Goal: Transaction & Acquisition: Book appointment/travel/reservation

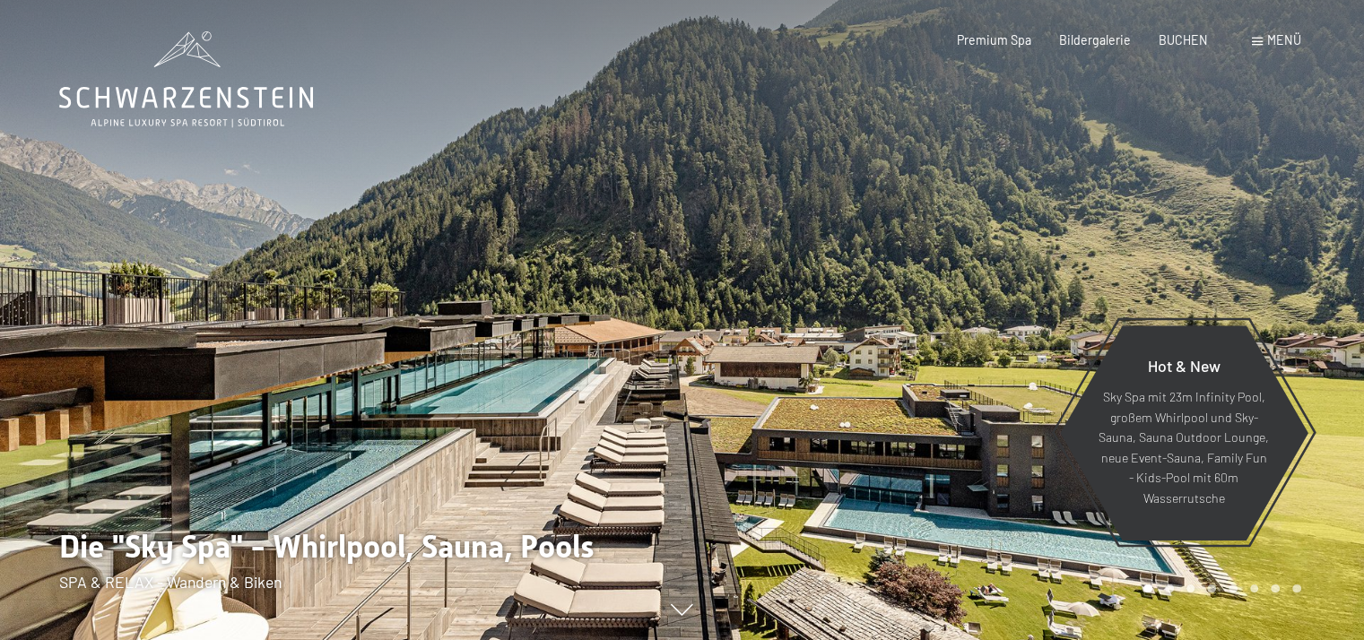
click at [1251, 39] on span at bounding box center [1256, 42] width 11 height 8
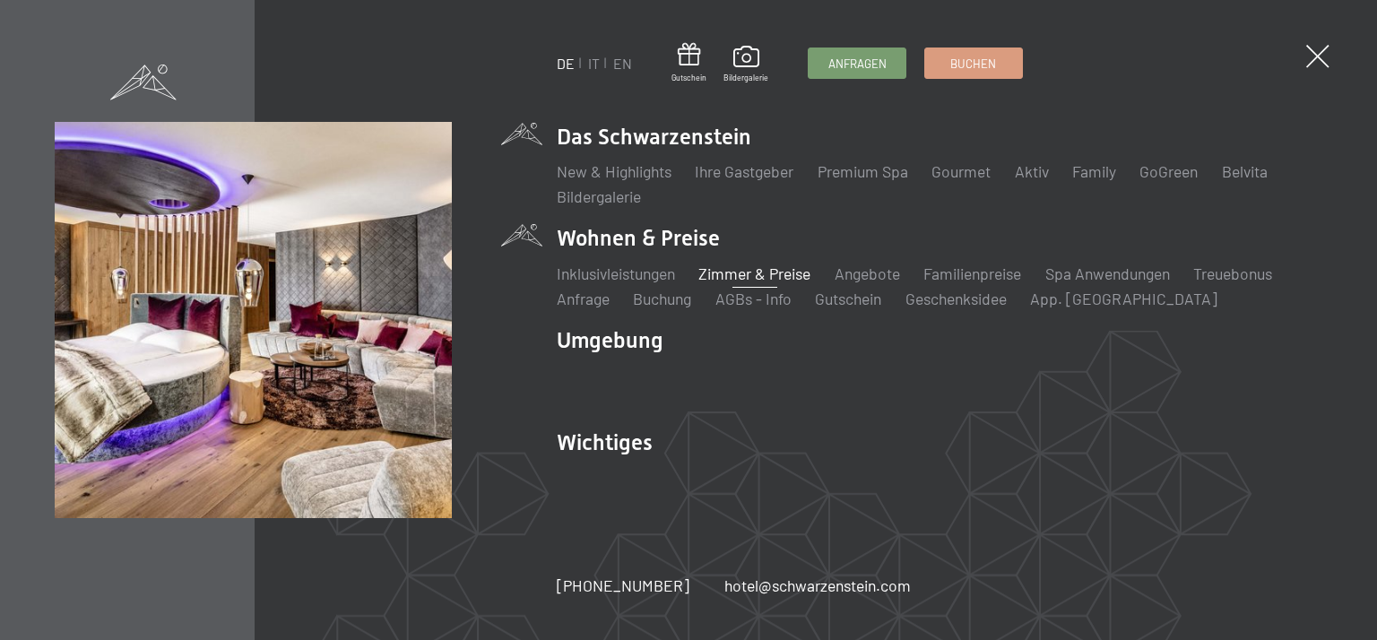
click at [764, 277] on link "Zimmer & Preise" at bounding box center [754, 274] width 112 height 20
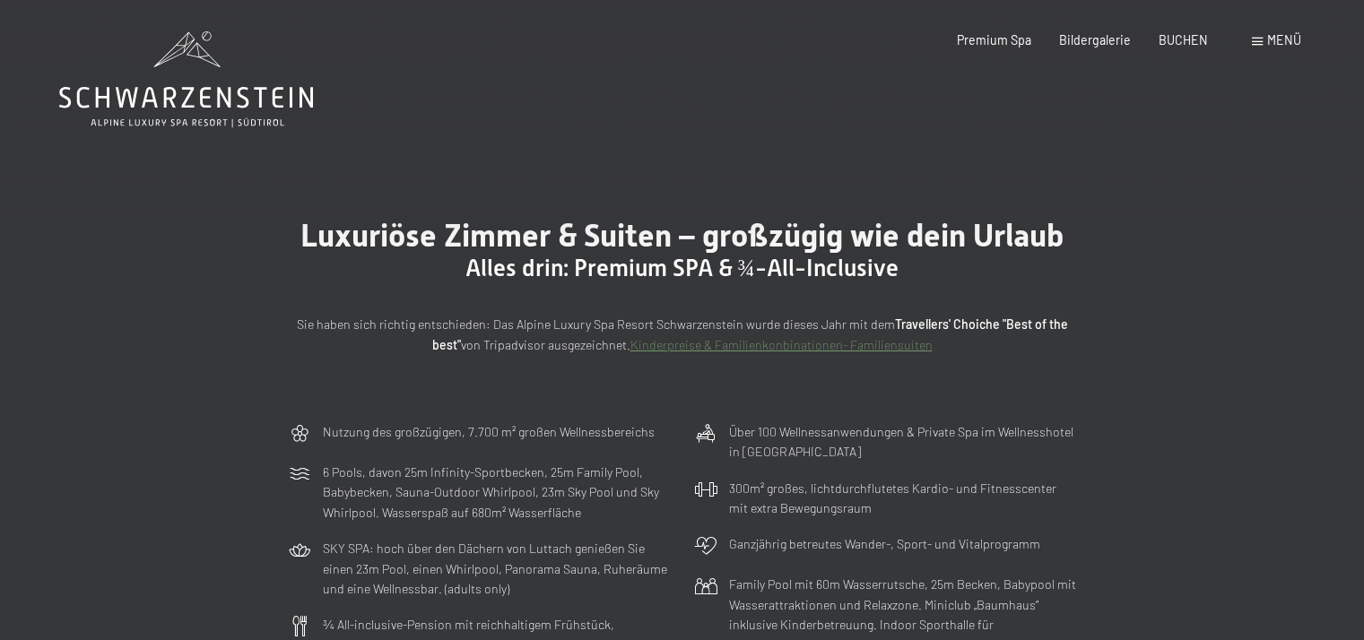
click at [1269, 39] on span "Menü" at bounding box center [1284, 39] width 34 height 15
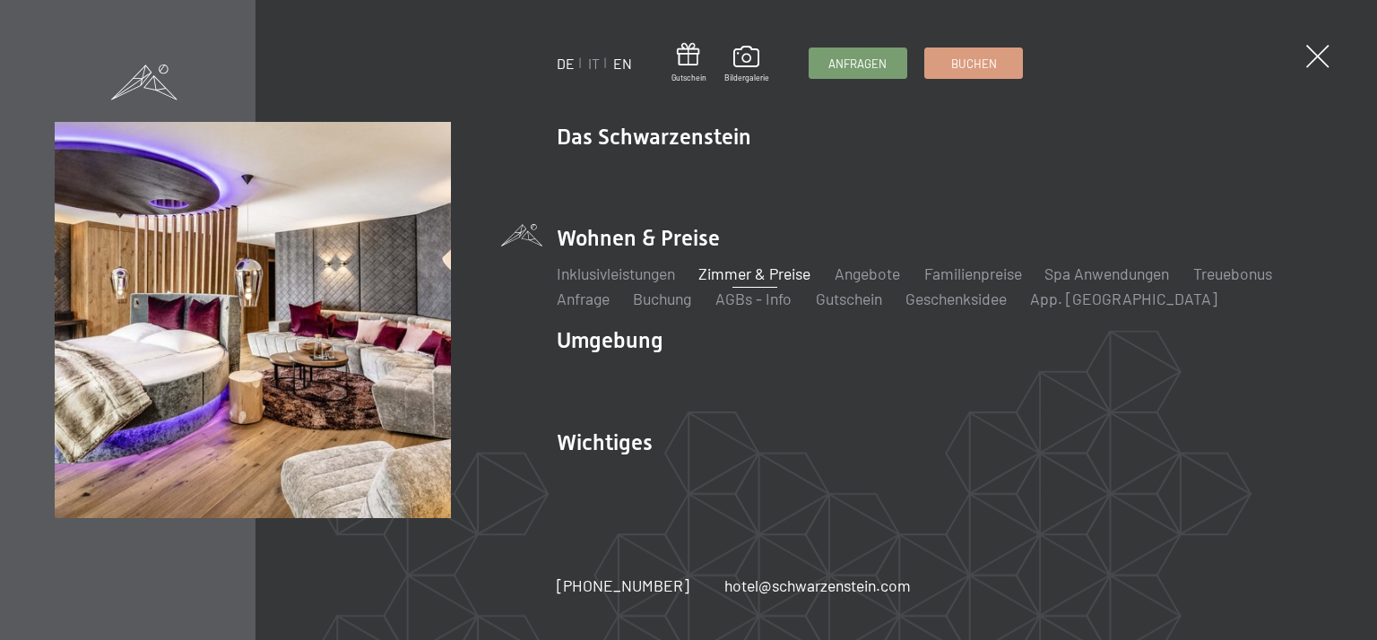
click at [625, 67] on link "EN" at bounding box center [622, 63] width 19 height 17
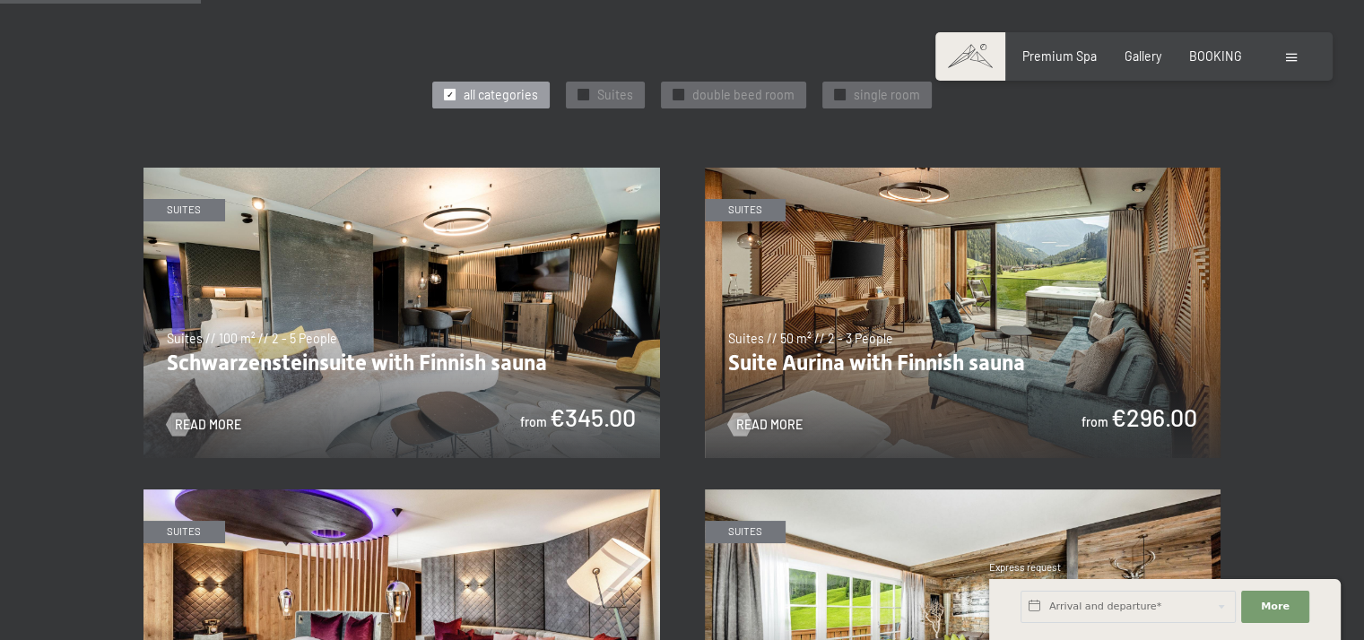
scroll to position [717, 0]
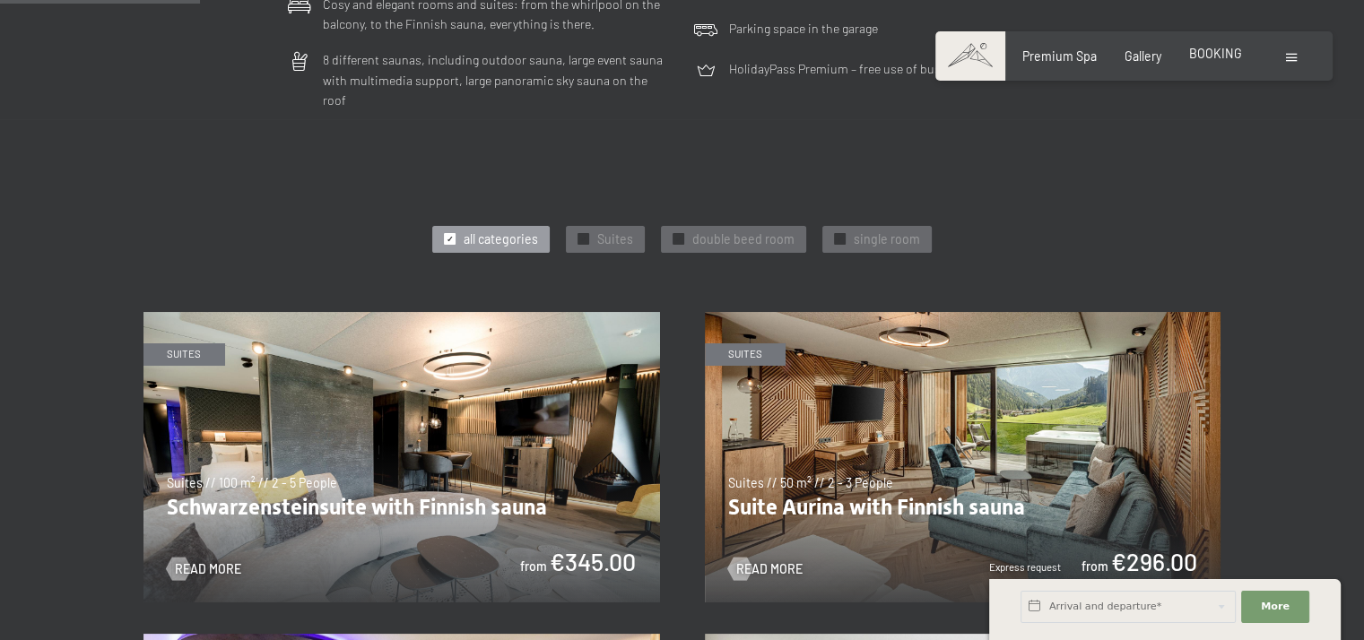
click at [1220, 56] on span "BOOKING" at bounding box center [1215, 53] width 53 height 15
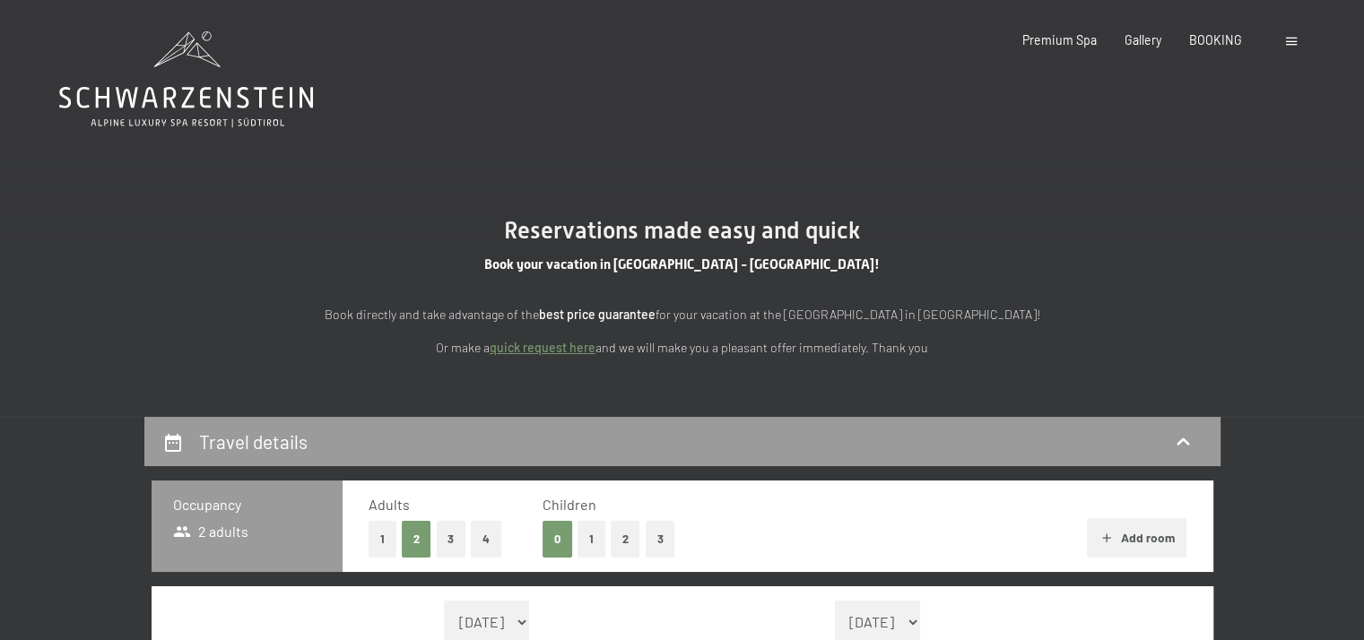
click at [621, 537] on button "2" at bounding box center [626, 539] width 30 height 37
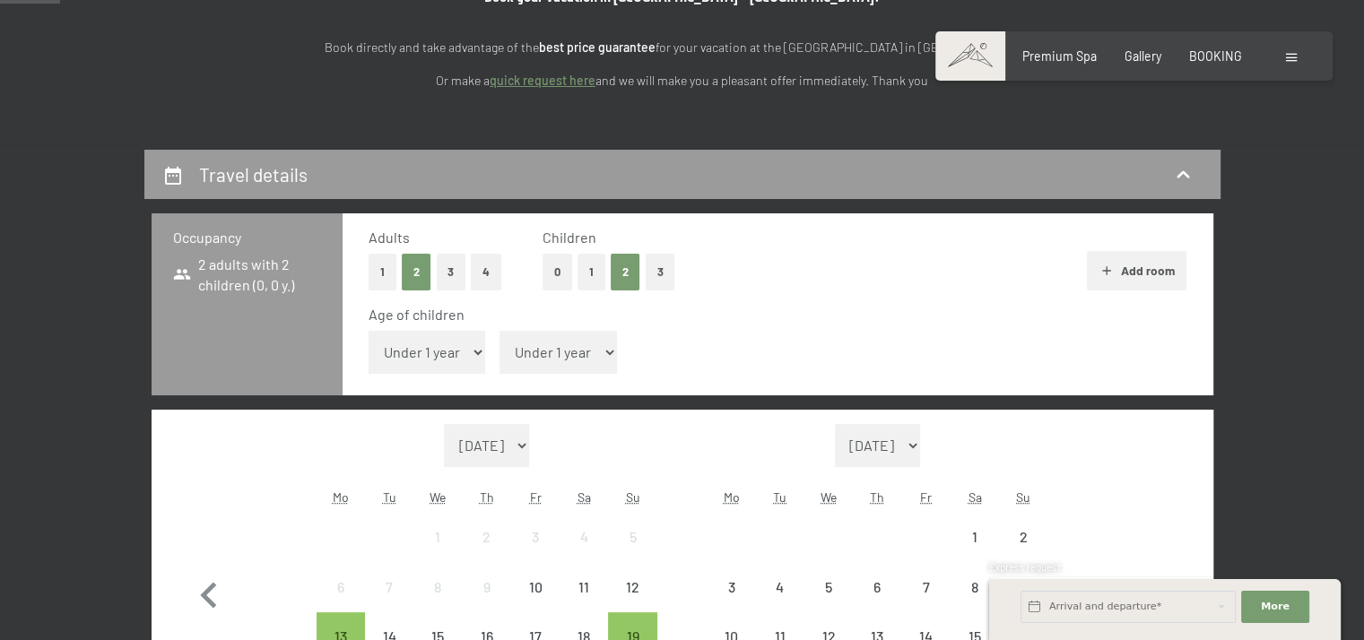
scroll to position [269, 0]
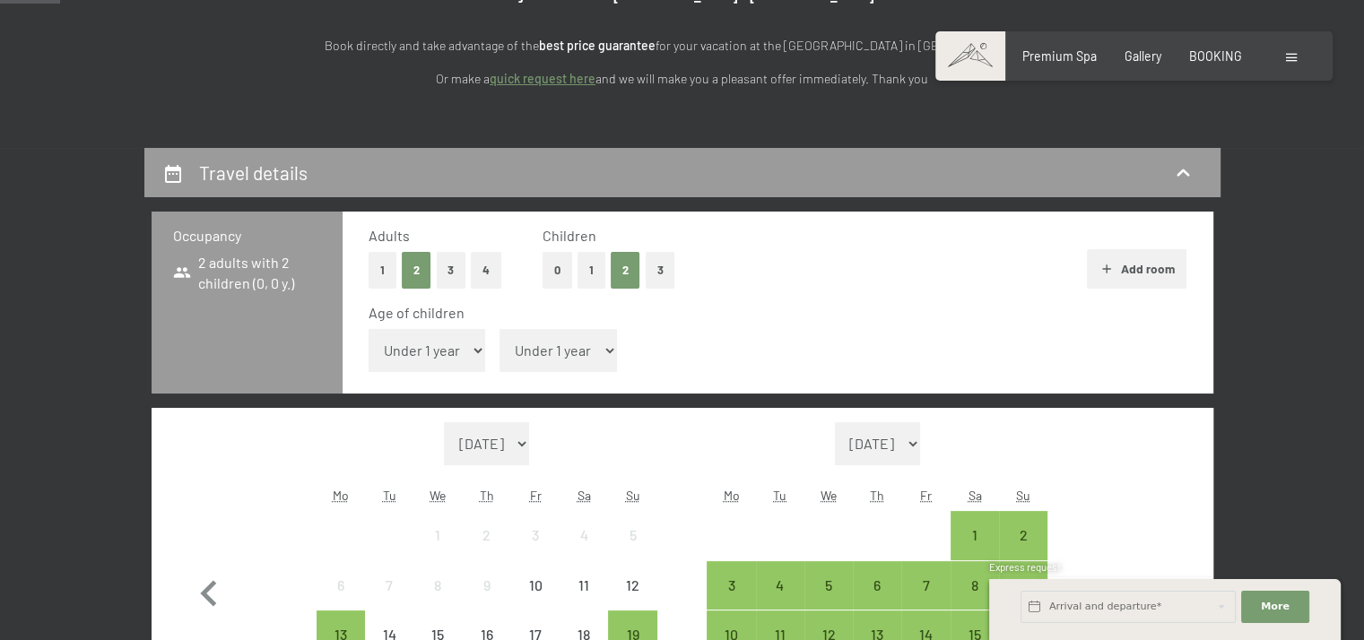
click at [441, 328] on div "Age of children Under 1 year 1 year 2 years 3 years 4 years 5 years 6 years 7 y…" at bounding box center [777, 341] width 818 height 76
click at [430, 343] on select "Under 1 year 1 year 2 years 3 years 4 years 5 years 6 years 7 years 8 years 9 y…" at bounding box center [426, 350] width 117 height 43
select select "7"
click at [368, 329] on select "Under 1 year 1 year 2 years 3 years 4 years 5 years 6 years 7 years 8 years 9 y…" at bounding box center [426, 350] width 117 height 43
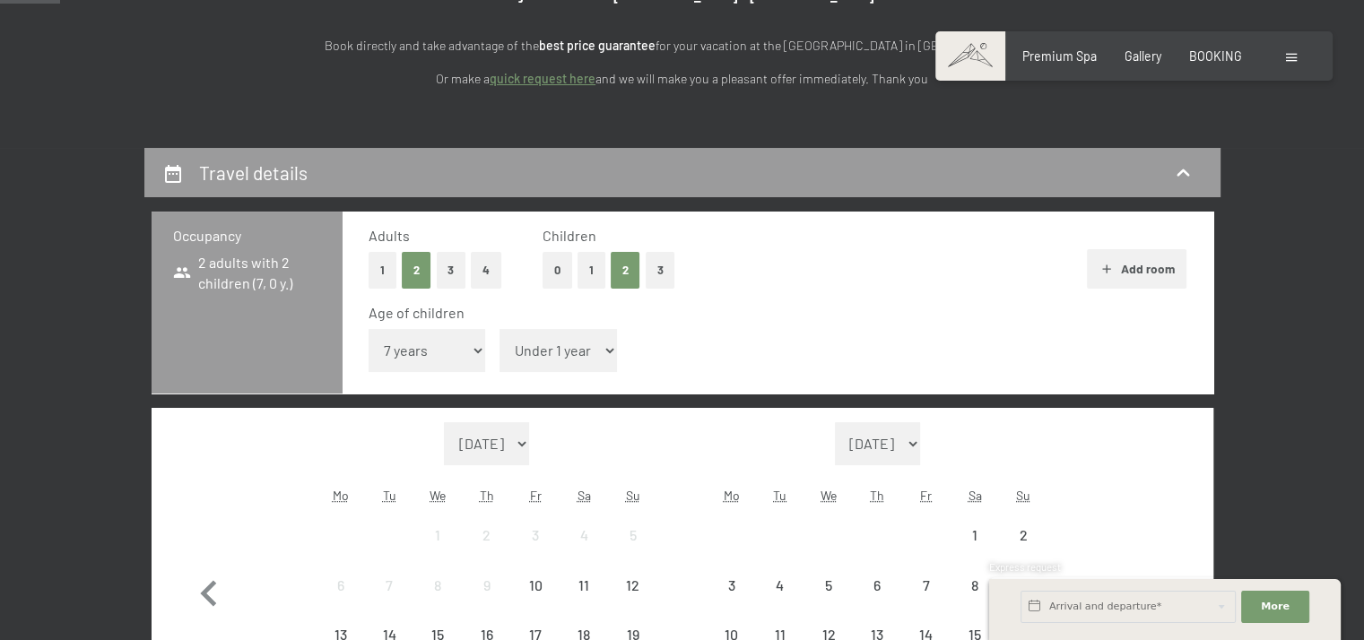
click at [562, 365] on span "Consent to marketing activities*" at bounding box center [609, 371] width 203 height 18
click at [499, 365] on input "Consent to marketing activities*" at bounding box center [490, 371] width 18 height 18
checkbox input "false"
click at [557, 354] on select "Under 1 year 1 year 2 years 3 years 4 years 5 years 6 years 7 years 8 years 9 y…" at bounding box center [557, 350] width 117 height 43
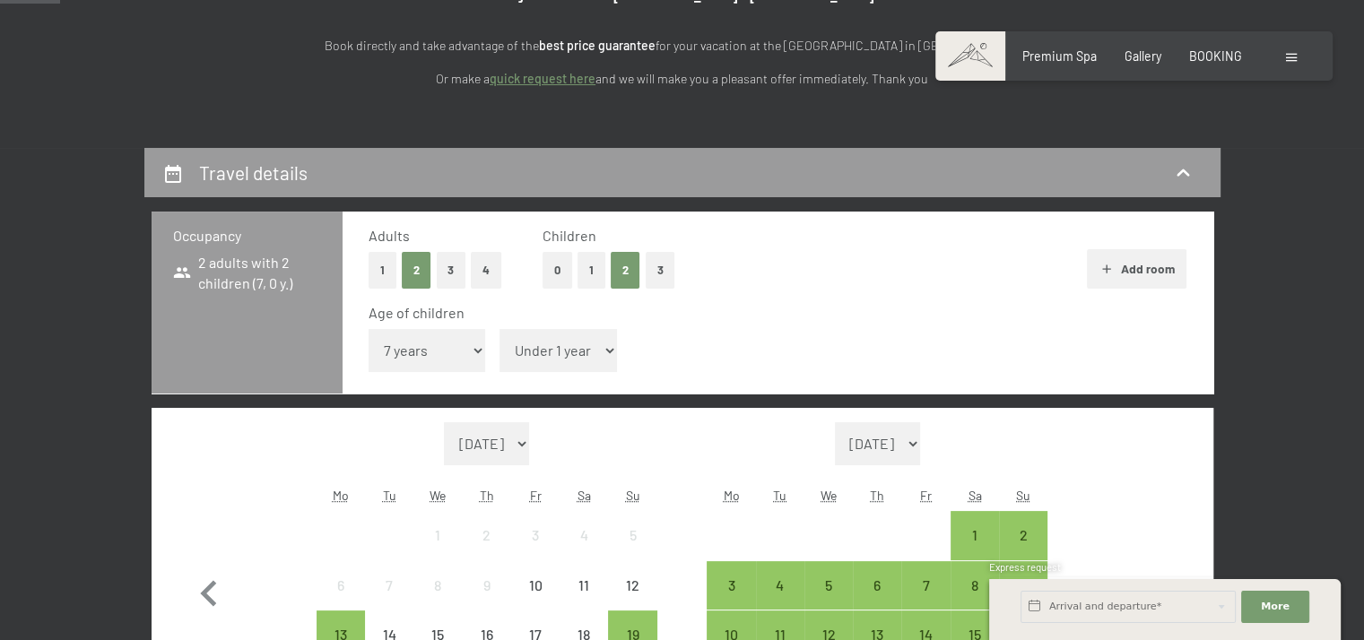
select select "9"
click at [499, 329] on select "Under 1 year 1 year 2 years 3 years 4 years 5 years 6 years 7 years 8 years 9 y…" at bounding box center [557, 350] width 117 height 43
click at [527, 130] on section "Reservations made easy and quick Book your vacation in South Tyrol - Italy! Boo…" at bounding box center [682, 18] width 1364 height 259
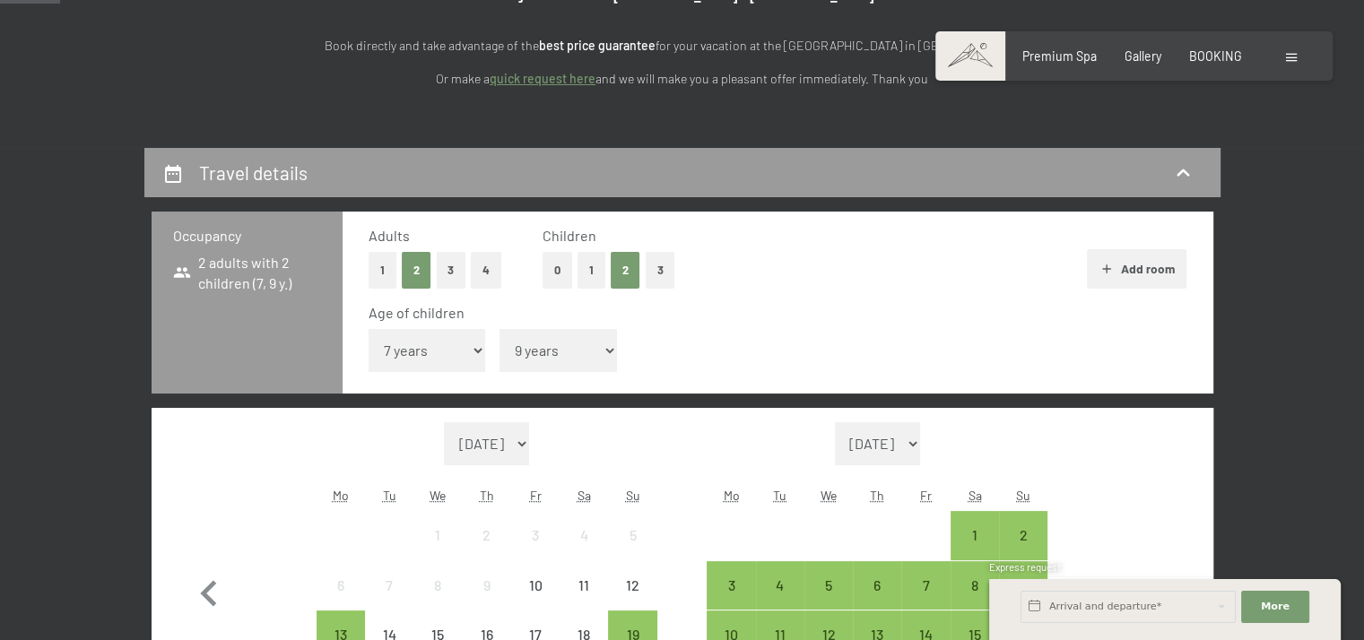
click at [530, 452] on select "October 2025 November 2025 December 2025 January 2026 February 2026 March 2026 …" at bounding box center [487, 443] width 86 height 43
select select "2026-07-01"
select select "2026-08-01"
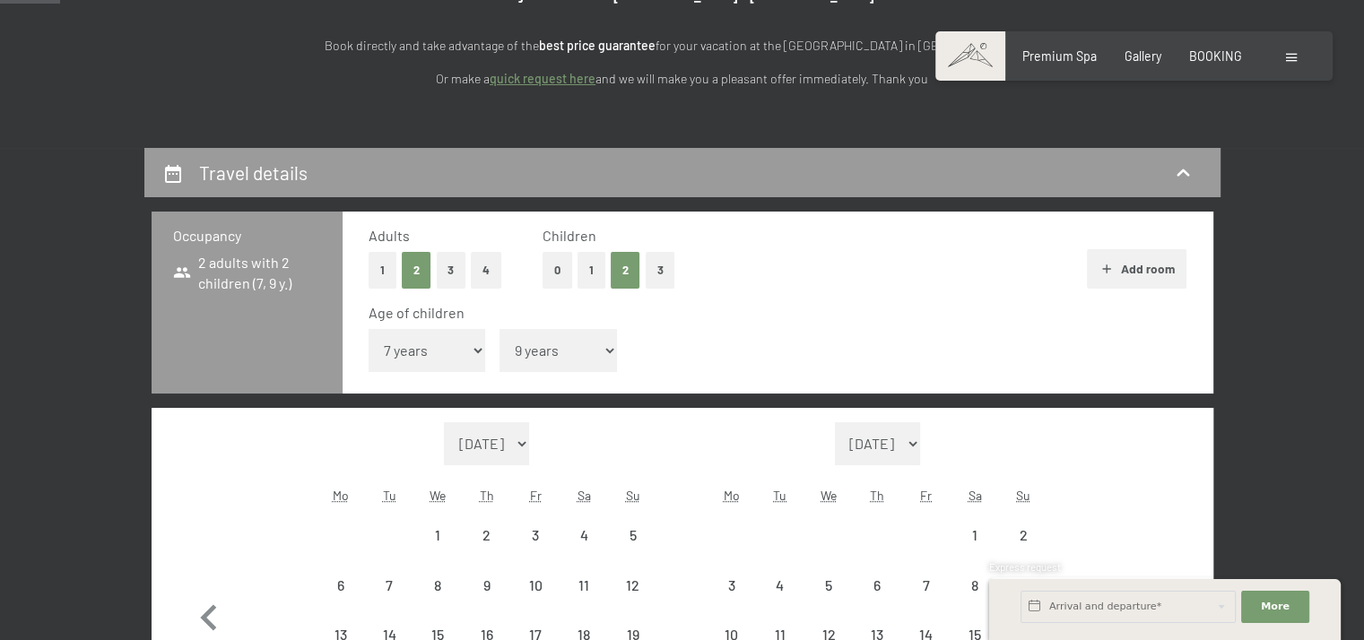
select select "2026-07-01"
select select "2026-08-01"
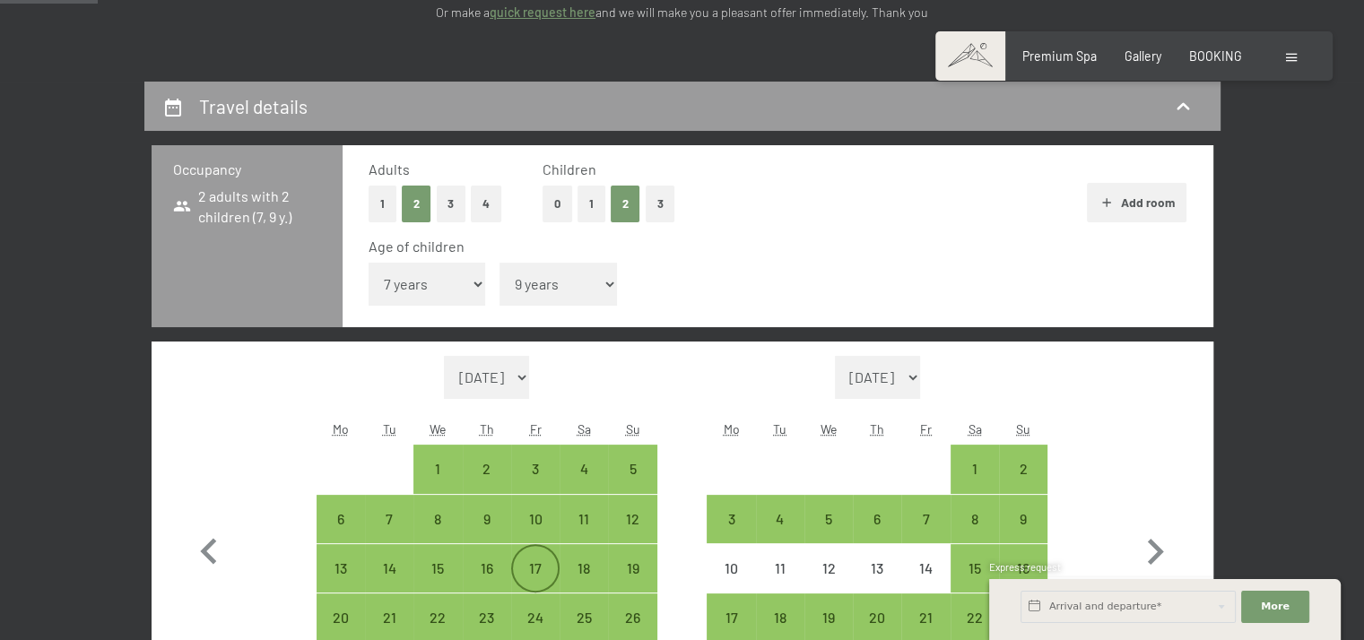
scroll to position [448, 0]
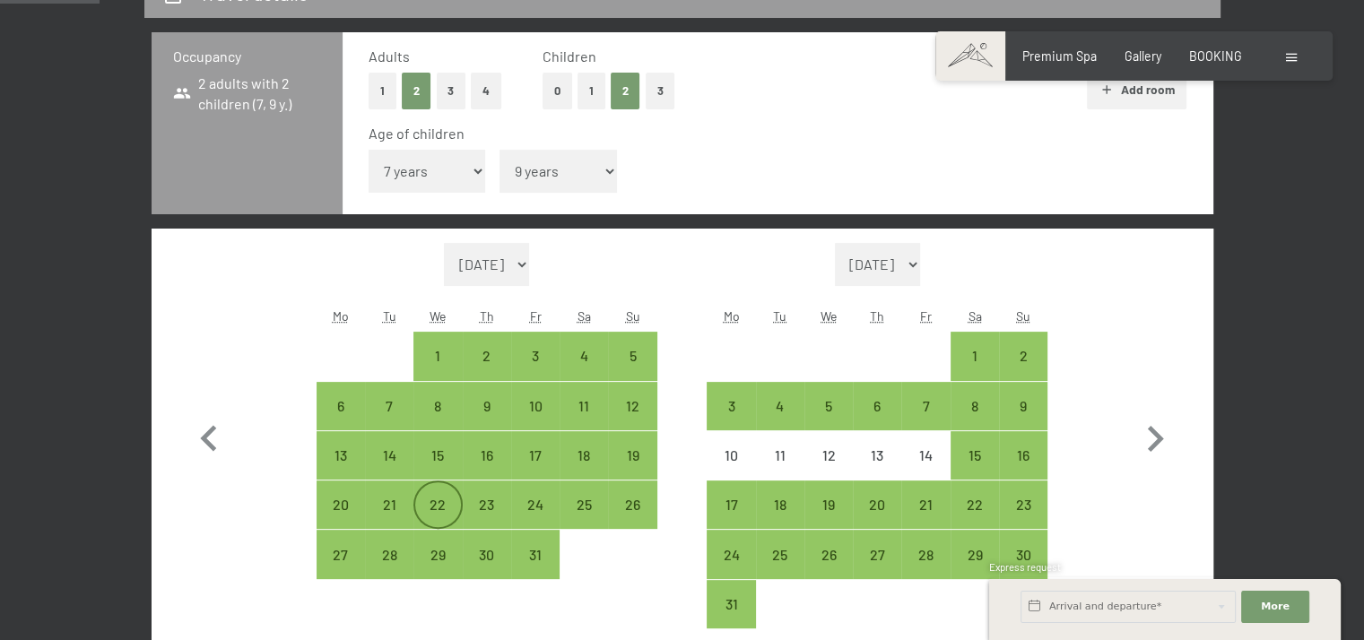
click at [446, 498] on div "22" at bounding box center [437, 520] width 45 height 45
select select "2026-07-01"
select select "2026-08-01"
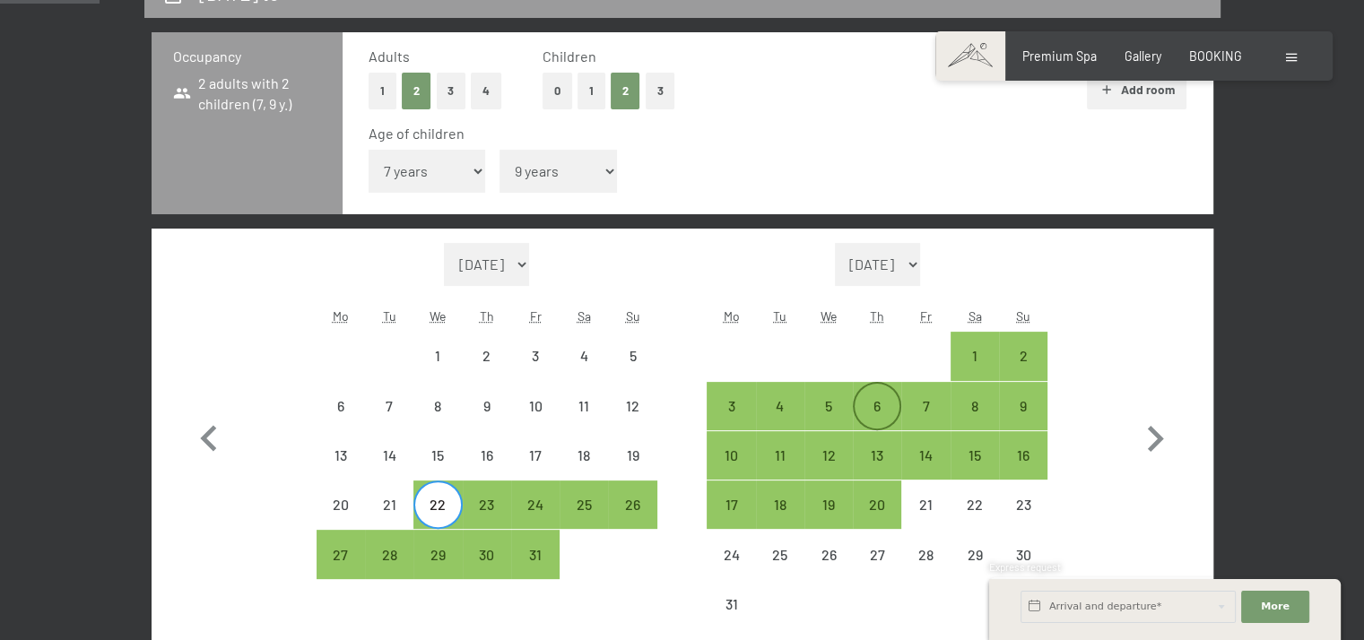
click at [884, 419] on div "6" at bounding box center [876, 421] width 45 height 45
select select "2026-07-01"
select select "2026-08-01"
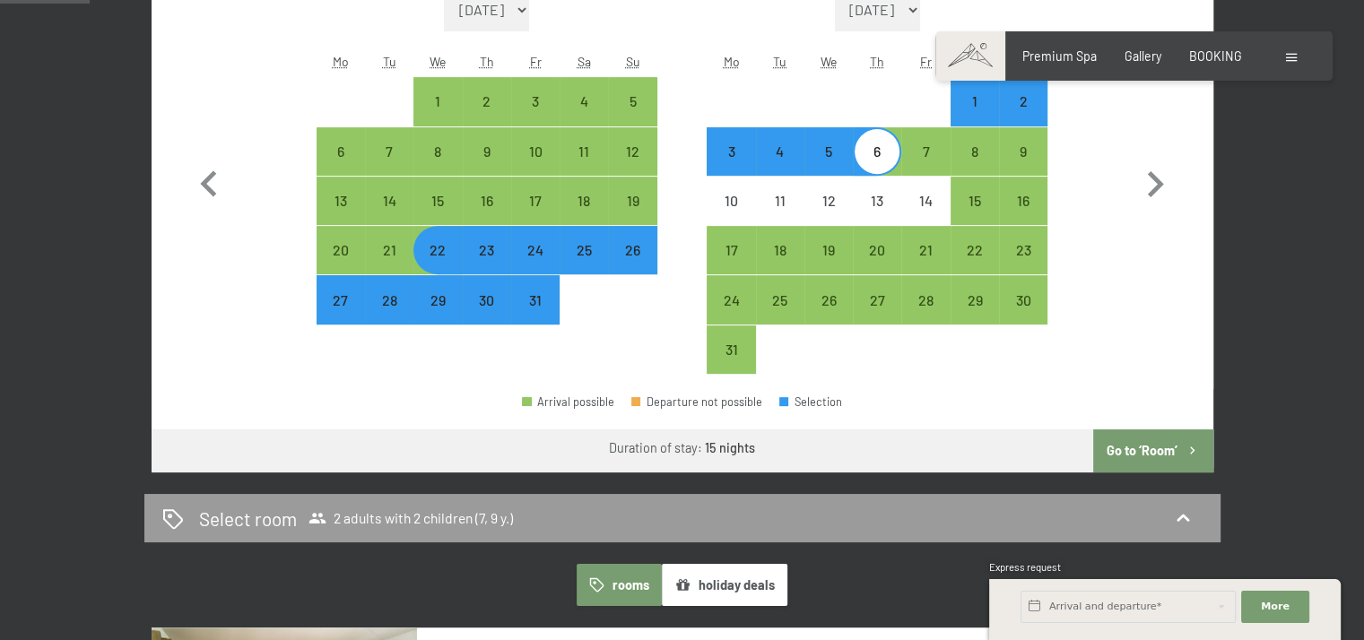
scroll to position [896, 0]
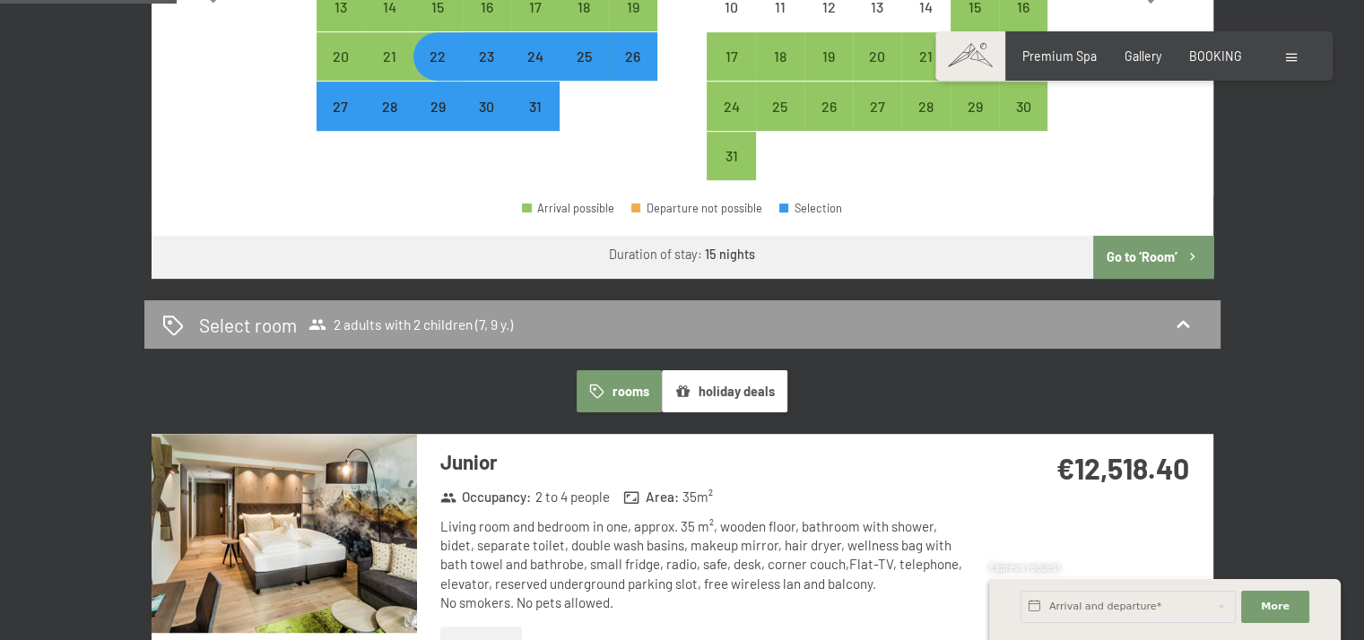
click at [1133, 250] on button "Go to ‘Room’" at bounding box center [1152, 257] width 119 height 43
select select "2026-07-01"
select select "2026-08-01"
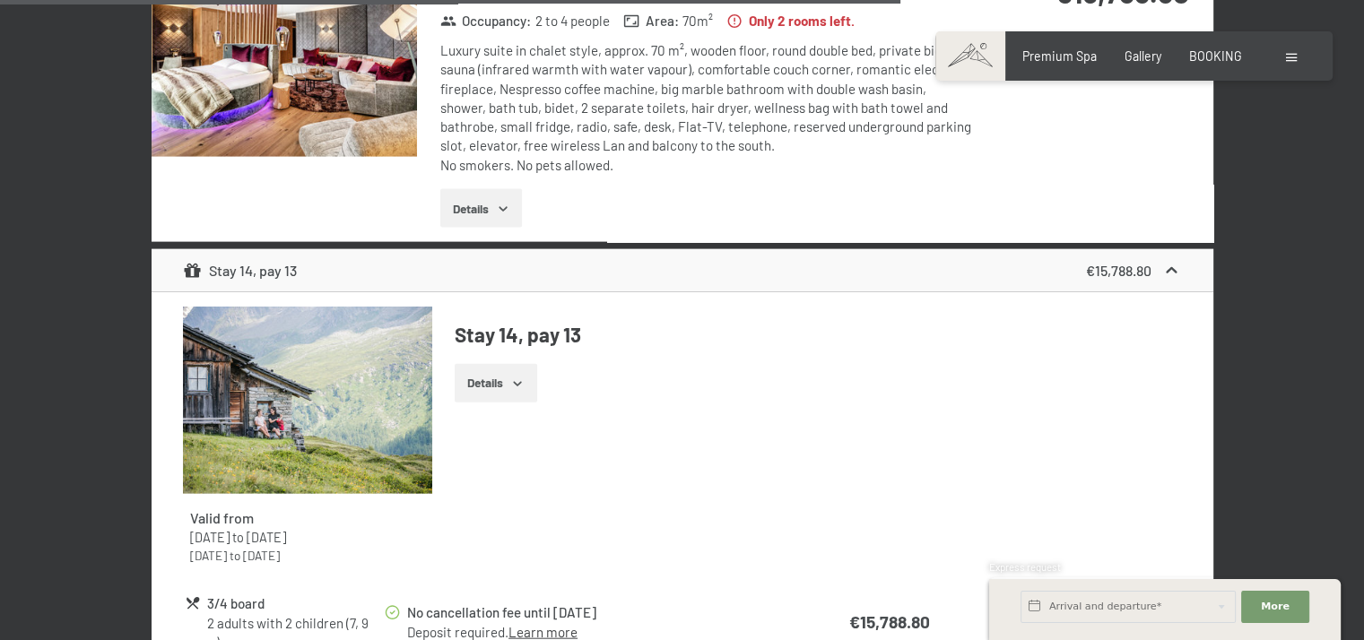
scroll to position [4092, 0]
